Goal: Task Accomplishment & Management: Complete application form

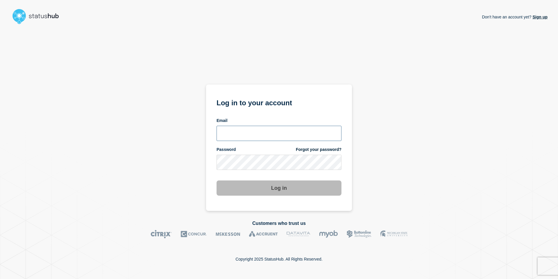
type input "[EMAIL_ADDRESS][PERSON_NAME][DOMAIN_NAME]"
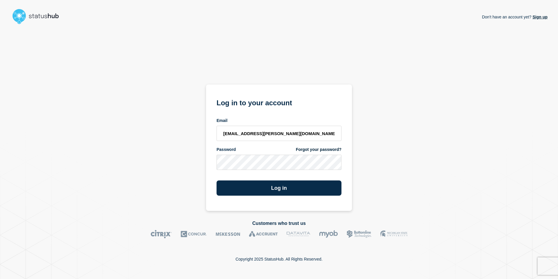
click at [416, 161] on div "Don't have an account yet? Sign up Log in to your account Email anya.logue@bcu.…" at bounding box center [279, 119] width 537 height 184
click at [277, 192] on button "Log in" at bounding box center [279, 187] width 125 height 15
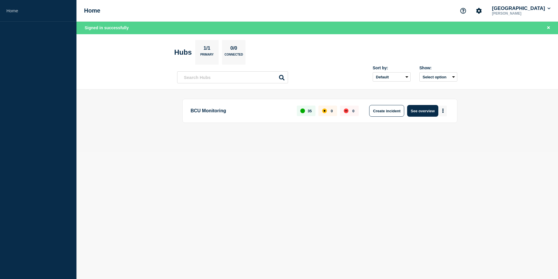
click at [444, 113] on button "More actions" at bounding box center [443, 110] width 8 height 11
click at [436, 127] on button "Create maintenance" at bounding box center [440, 128] width 39 height 5
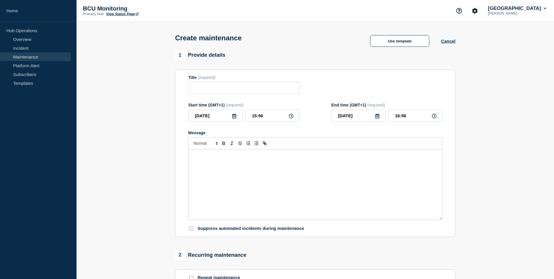
click at [246, 180] on div "Message" at bounding box center [315, 184] width 253 height 70
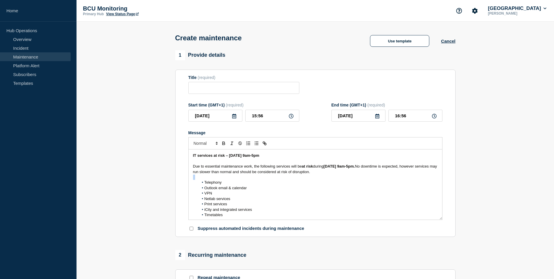
drag, startPoint x: 205, startPoint y: 183, endPoint x: 178, endPoint y: 181, distance: 27.2
click at [178, 181] on section "Title (required) Start time (GMT+1) (required) [DATE] 15:56 End time (GMT+1) (r…" at bounding box center [315, 152] width 280 height 167
click at [207, 157] on strong "IT services at risk – [DATE] 9am-5pm" at bounding box center [226, 155] width 66 height 4
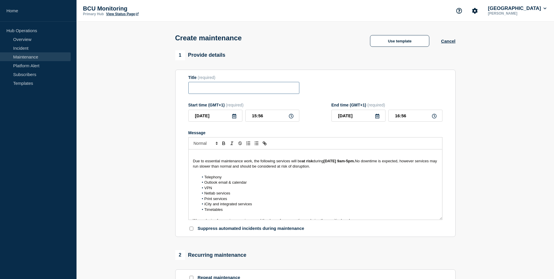
click at [206, 92] on input "Title" at bounding box center [243, 88] width 111 height 12
paste input "IT services at risk – [DATE] 9am-5pm"
type input "IT services at risk – [DATE] 9am-5pm"
click at [230, 116] on input "[DATE]" at bounding box center [215, 116] width 54 height 12
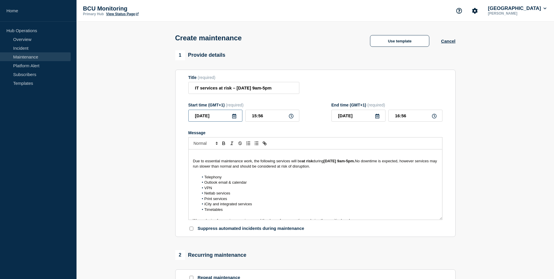
scroll to position [0, 0]
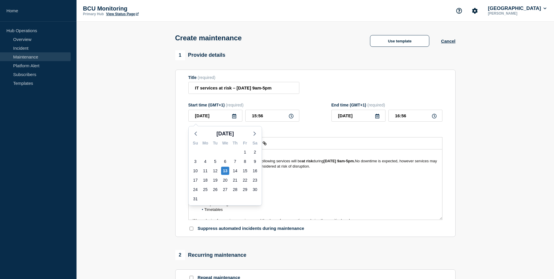
click at [232, 116] on icon at bounding box center [234, 116] width 5 height 5
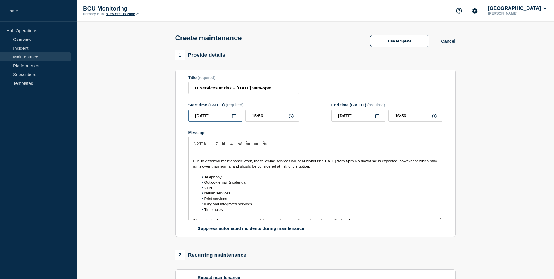
click at [234, 114] on input "[DATE]" at bounding box center [215, 116] width 54 height 12
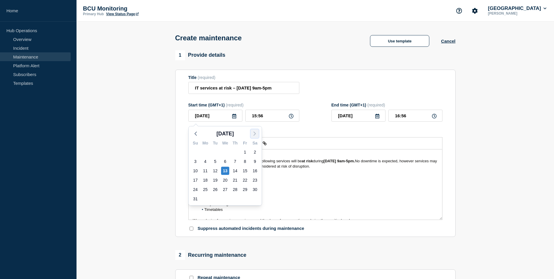
click at [251, 132] on icon "button" at bounding box center [254, 133] width 7 height 7
click at [254, 152] on div "6" at bounding box center [255, 152] width 8 height 8
type input "[DATE]"
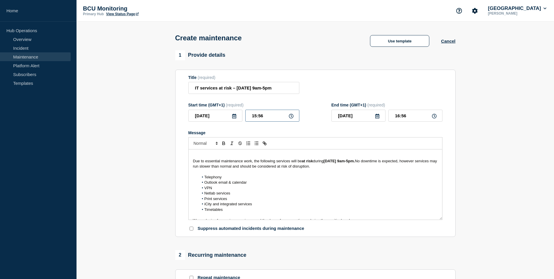
drag, startPoint x: 270, startPoint y: 118, endPoint x: 133, endPoint y: 90, distance: 139.9
click at [133, 90] on section "1 Provide details Title (required) IT services at risk – [DATE] 9am-5pm Start t…" at bounding box center [315, 252] width 477 height 405
type input "09:00"
drag, startPoint x: 409, startPoint y: 121, endPoint x: 353, endPoint y: 119, distance: 55.8
click at [351, 121] on div "[DATE] 10:00" at bounding box center [386, 116] width 111 height 12
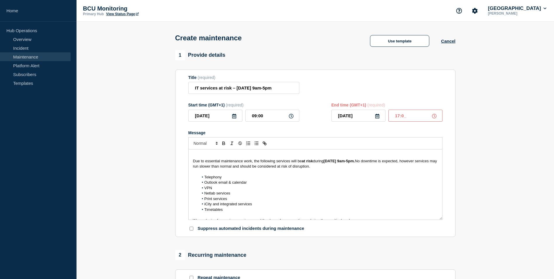
type input "17:00"
drag, startPoint x: 193, startPoint y: 160, endPoint x: 188, endPoint y: 145, distance: 16.1
click at [188, 145] on section "Title (required) IT services at risk – [DATE] 9am-5pm Start time (GMT+1) (requi…" at bounding box center [315, 152] width 280 height 167
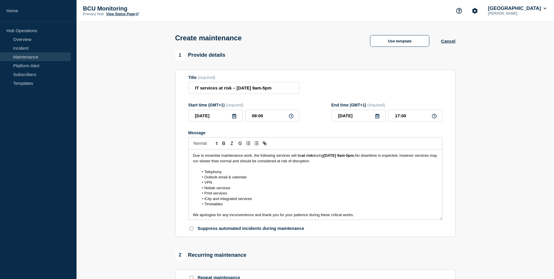
click at [198, 164] on p "Due to essential maintenance work, the following services will be at risk durin…" at bounding box center [315, 158] width 245 height 11
drag, startPoint x: 204, startPoint y: 173, endPoint x: 165, endPoint y: 170, distance: 39.3
click at [165, 170] on section "1 Provide details Title (required) IT services at risk – [DATE] 9am-5pm Start t…" at bounding box center [315, 252] width 477 height 405
click at [206, 171] on span "Telephony" at bounding box center [212, 171] width 17 height 4
click at [204, 171] on li "Telephony" at bounding box center [318, 171] width 239 height 5
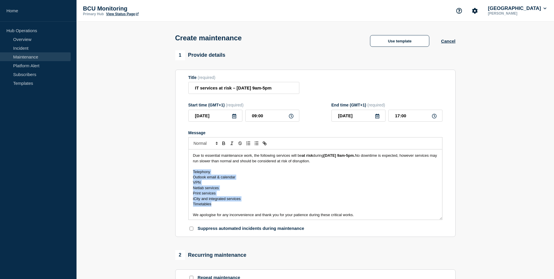
drag, startPoint x: 220, startPoint y: 206, endPoint x: 199, endPoint y: 169, distance: 42.7
click at [199, 169] on div "Due to essential maintenance work, the following services will be at risk durin…" at bounding box center [315, 184] width 253 height 70
click at [258, 148] on div at bounding box center [315, 143] width 254 height 12
click at [224, 212] on p "Message" at bounding box center [315, 209] width 245 height 5
drag, startPoint x: 219, startPoint y: 205, endPoint x: 201, endPoint y: 175, distance: 35.1
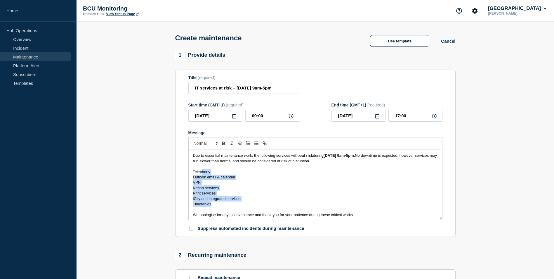
click at [201, 175] on div "Due to essential maintenance work, the following services will be at risk durin…" at bounding box center [315, 184] width 253 height 70
click at [258, 146] on icon "Toggle bulleted list" at bounding box center [256, 142] width 5 height 5
click at [238, 189] on li "Netlab services" at bounding box center [318, 187] width 239 height 5
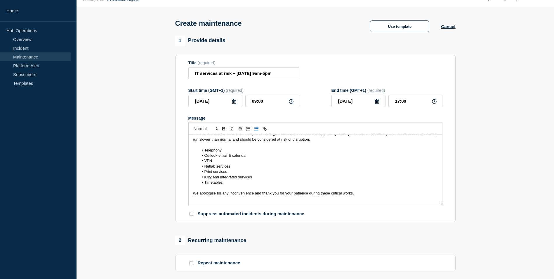
scroll to position [29, 0]
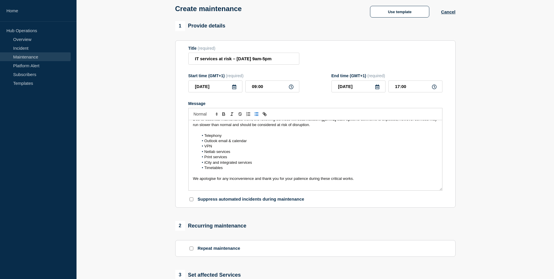
click at [222, 187] on p "Message" at bounding box center [315, 183] width 245 height 5
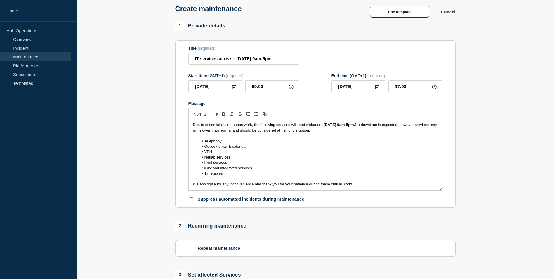
click at [237, 173] on li "Timetables" at bounding box center [318, 173] width 239 height 5
drag, startPoint x: 232, startPoint y: 173, endPoint x: 196, endPoint y: 170, distance: 36.7
click at [196, 170] on ol "Telephony Outlook email & calendar VPN Netlab services Print services iCity and…" at bounding box center [315, 157] width 245 height 38
drag, startPoint x: 239, startPoint y: 157, endPoint x: 121, endPoint y: 151, distance: 118.7
click at [121, 151] on section "1 Provide details Title (required) IT services at risk – [DATE] 9am-5pm Start t…" at bounding box center [315, 223] width 477 height 405
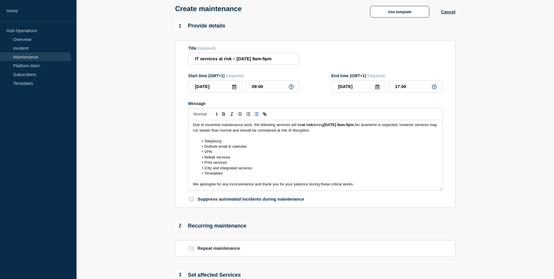
scroll to position [0, 0]
click at [227, 171] on li "Timetables" at bounding box center [318, 169] width 239 height 5
click at [215, 146] on li "Outlook email & calendar" at bounding box center [318, 147] width 239 height 5
click at [212, 146] on li "Outlook email & calendar" at bounding box center [318, 147] width 239 height 5
click at [217, 144] on span "Telephony" at bounding box center [212, 142] width 17 height 4
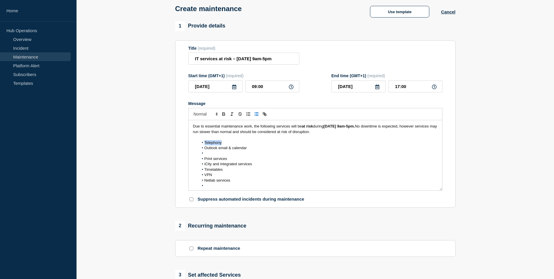
click at [217, 144] on span "Telephony" at bounding box center [212, 142] width 17 height 4
click at [263, 161] on li "Print services" at bounding box center [318, 158] width 239 height 5
click at [262, 166] on li "iCity and integrated services" at bounding box center [318, 163] width 239 height 5
click at [231, 180] on li "Message" at bounding box center [318, 180] width 239 height 5
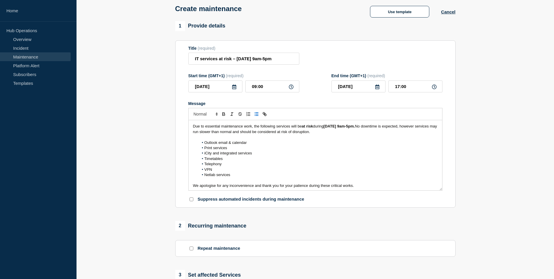
scroll to position [1, 0]
click at [365, 184] on p "We apologise for any inconvenience and thank you for your patience during these…" at bounding box center [315, 183] width 245 height 5
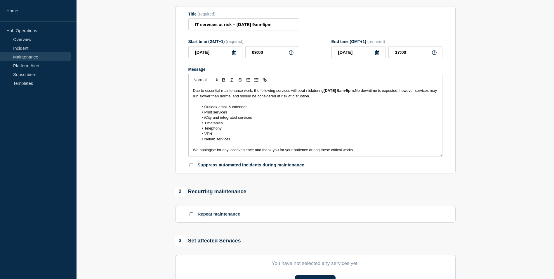
scroll to position [146, 0]
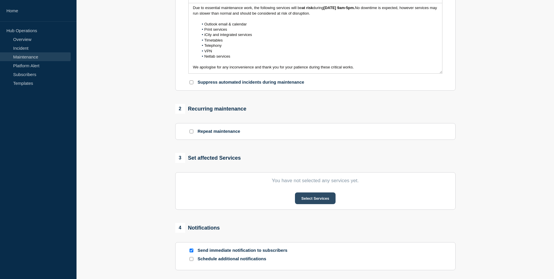
click at [322, 199] on button "Select Services" at bounding box center [315, 198] width 41 height 12
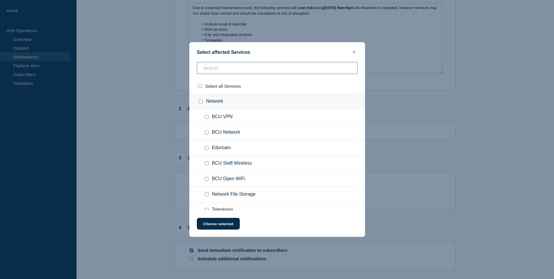
click at [223, 67] on input "text" at bounding box center [277, 68] width 161 height 12
type input "out"
checkbox input "true"
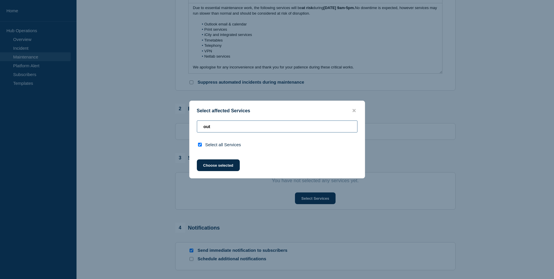
type input "ou"
checkbox input "false"
type input "o"
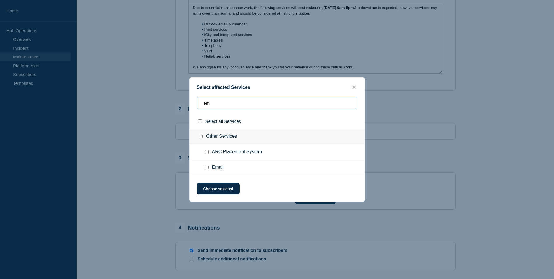
type input "em"
click at [206, 168] on input "Email checkbox" at bounding box center [207, 167] width 4 height 4
checkbox input "true"
drag, startPoint x: 229, startPoint y: 105, endPoint x: 185, endPoint y: 103, distance: 44.4
click at [185, 103] on div "Select affected Services em Select all Services Other Services ARC Placement Sy…" at bounding box center [277, 139] width 554 height 279
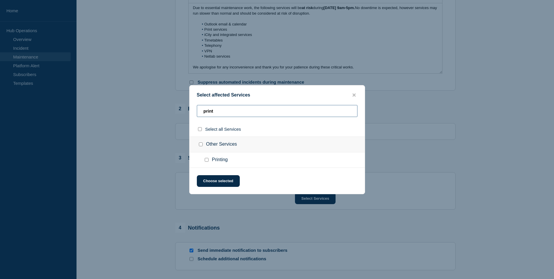
type input "print"
click at [208, 160] on input "Printing checkbox" at bounding box center [207, 160] width 4 height 4
checkbox input "true"
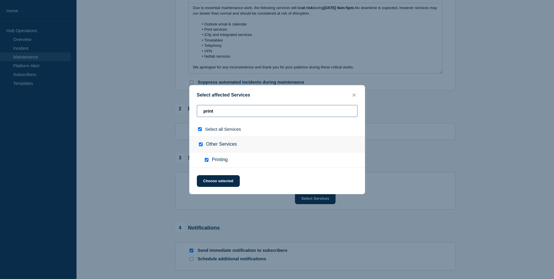
drag, startPoint x: 218, startPoint y: 109, endPoint x: 163, endPoint y: 110, distance: 55.2
click at [163, 110] on div "Select affected Services print Select all Services Other Services Printing Choo…" at bounding box center [277, 139] width 554 height 279
type input "i"
checkbox input "false"
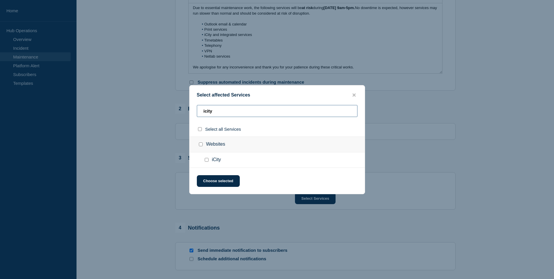
type input "icity"
click at [207, 158] on input "iCity checkbox" at bounding box center [207, 160] width 4 height 4
checkbox input "true"
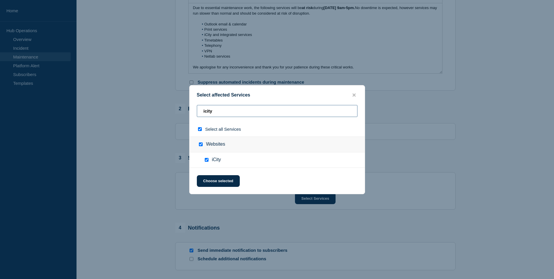
drag, startPoint x: 223, startPoint y: 117, endPoint x: 176, endPoint y: 113, distance: 46.3
click at [176, 113] on div "Select affected Services icity Select all Services Websites iCity Choose select…" at bounding box center [277, 139] width 554 height 279
type input "t"
checkbox input "false"
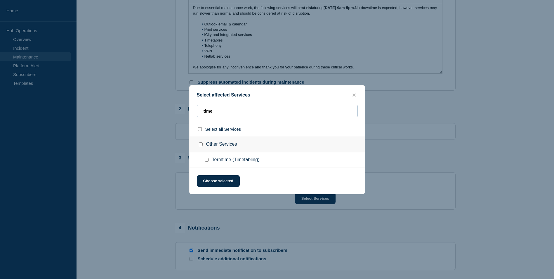
type input "time"
click at [206, 161] on input "Termtime (Timetabling) checkbox" at bounding box center [207, 160] width 4 height 4
checkbox input "true"
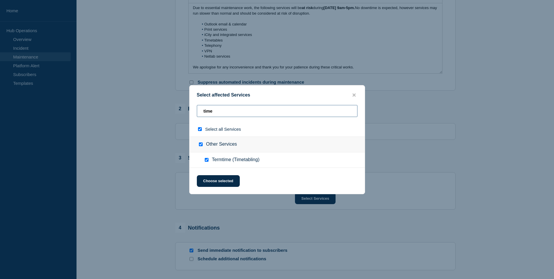
drag, startPoint x: 228, startPoint y: 110, endPoint x: 194, endPoint y: 114, distance: 33.8
click at [194, 121] on div "time" at bounding box center [277, 128] width 175 height 15
type input "t"
checkbox input "false"
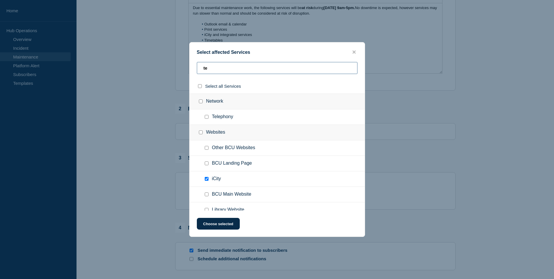
type input "te"
click at [208, 117] on input "Telephony checkbox" at bounding box center [207, 117] width 4 height 4
checkbox input "true"
drag, startPoint x: 217, startPoint y: 69, endPoint x: 144, endPoint y: 72, distance: 73.1
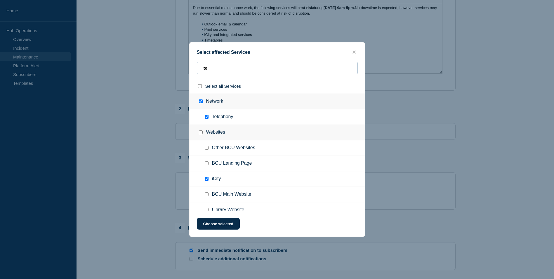
click at [144, 72] on div "Select affected Services te Select all Services Network Telephony Websites Othe…" at bounding box center [277, 139] width 554 height 279
type input "fj"
checkbox input "true"
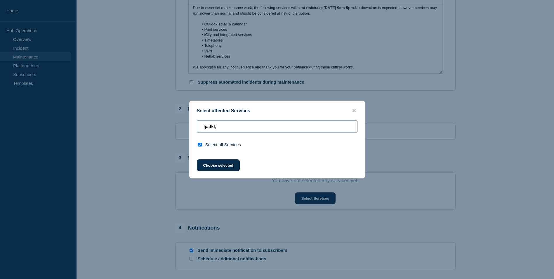
type input "v"
checkbox input "false"
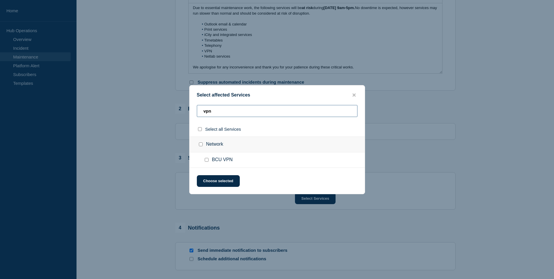
type input "vpn"
click at [206, 160] on input "BCU VPN checkbox" at bounding box center [207, 160] width 4 height 4
checkbox input "true"
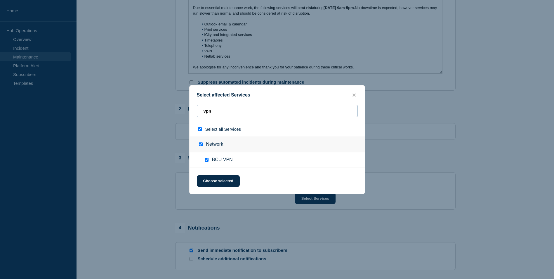
drag, startPoint x: 227, startPoint y: 113, endPoint x: 182, endPoint y: 112, distance: 45.3
click at [182, 112] on div "Select affected Services vpn Select all Services Network BCU VPN Choose selected" at bounding box center [277, 139] width 554 height 279
type input "n"
checkbox input "false"
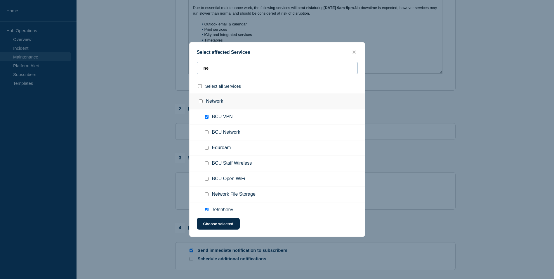
type input "n"
click at [220, 226] on button "Choose selected" at bounding box center [218, 224] width 43 height 12
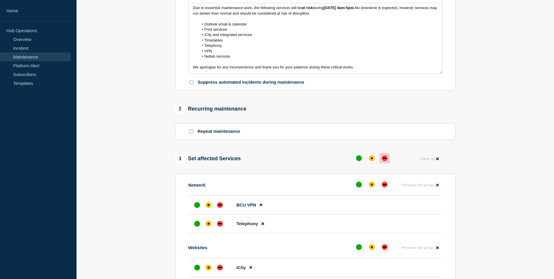
click at [385, 158] on div "down" at bounding box center [385, 158] width 6 height 6
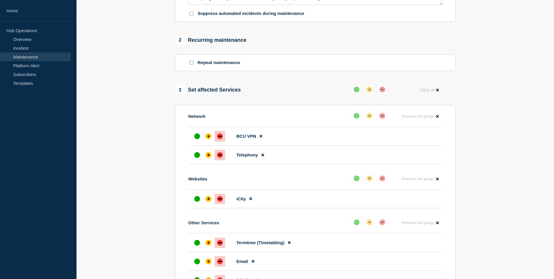
scroll to position [204, 0]
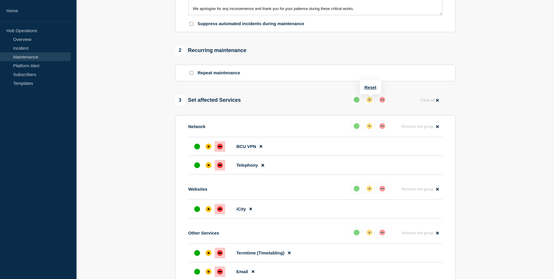
click at [359, 100] on div "up" at bounding box center [357, 100] width 6 height 6
click at [375, 87] on button "Reset" at bounding box center [370, 87] width 12 height 5
click at [363, 101] on button at bounding box center [359, 99] width 11 height 11
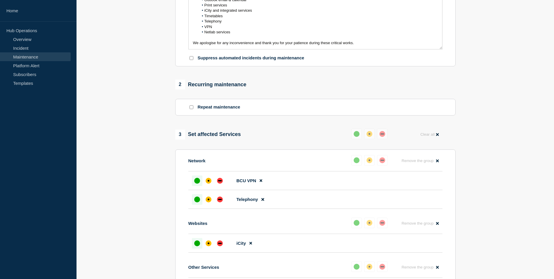
scroll to position [0, 0]
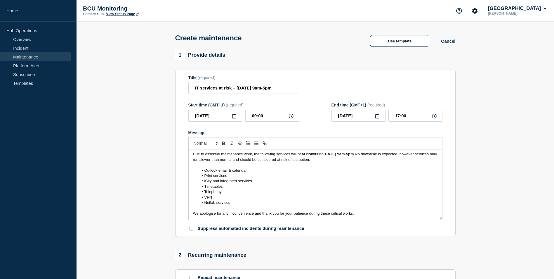
click at [340, 165] on p "Message" at bounding box center [315, 164] width 245 height 5
click at [292, 166] on p "Message" at bounding box center [315, 164] width 245 height 5
click at [291, 162] on p "Due to essential maintenance work, the following services will be at risk durin…" at bounding box center [315, 156] width 245 height 11
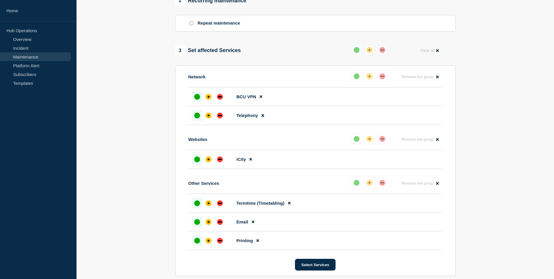
scroll to position [321, 0]
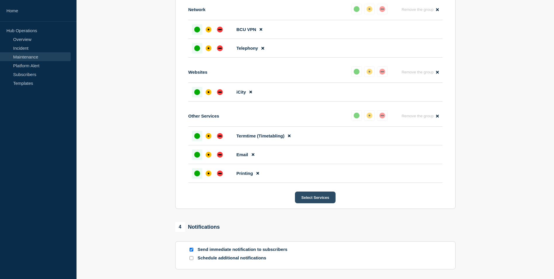
click at [316, 197] on button "Select Services" at bounding box center [315, 197] width 41 height 12
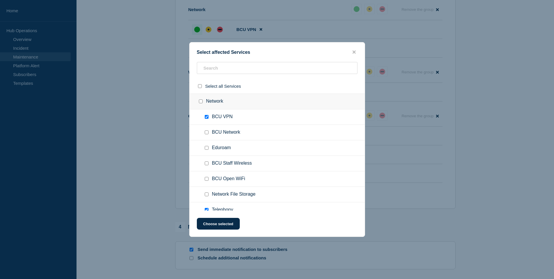
click at [352, 53] on button "close button" at bounding box center [354, 52] width 7 height 6
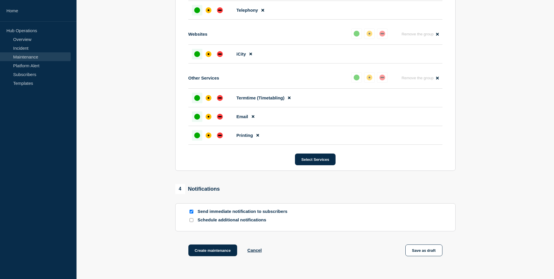
scroll to position [405, 0]
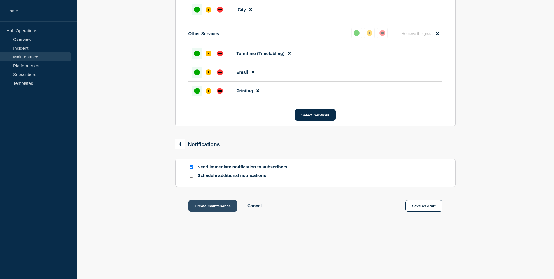
click at [230, 209] on button "Create maintenance" at bounding box center [212, 206] width 49 height 12
